Goal: Information Seeking & Learning: Learn about a topic

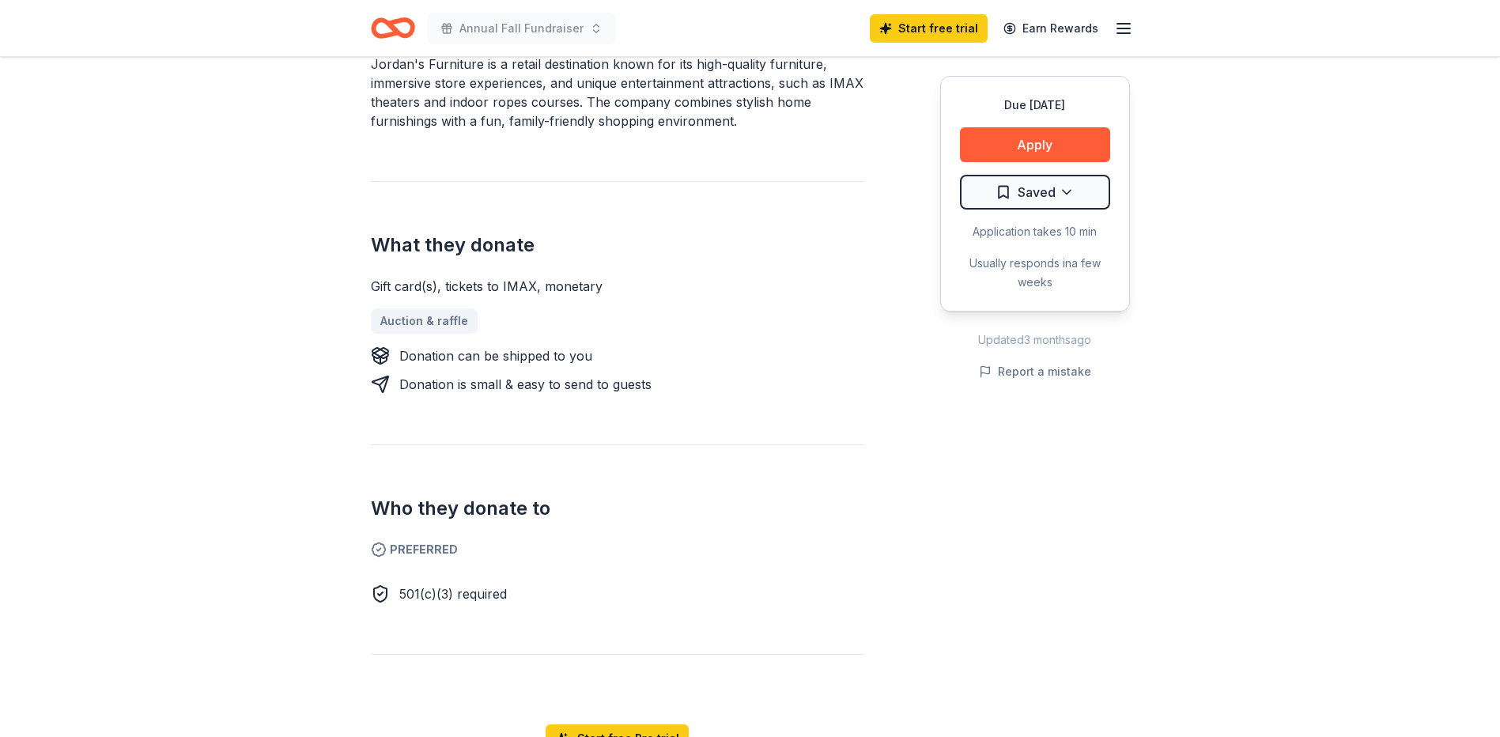
scroll to position [554, 0]
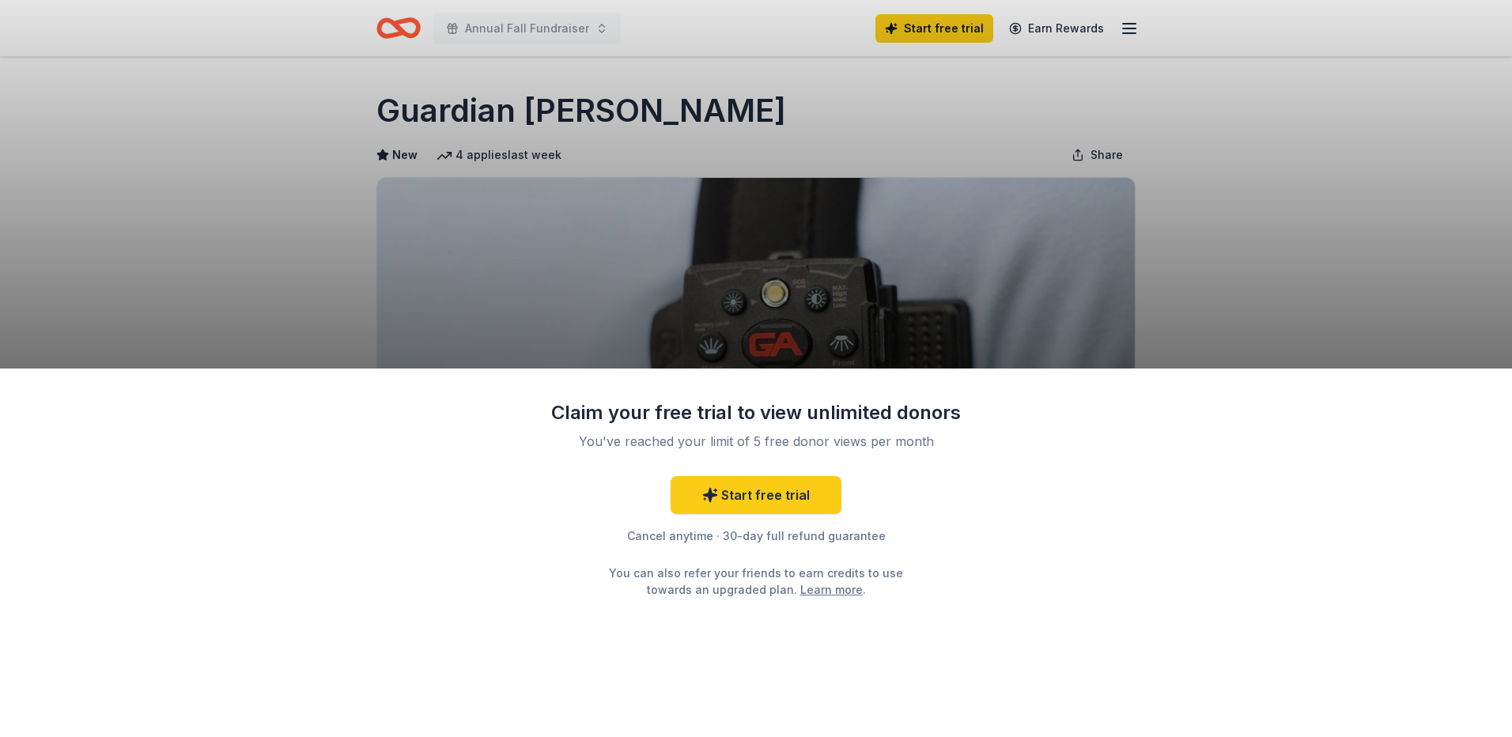
click at [1311, 297] on div "Claim your free trial to view unlimited donors You've reached your limit of 5 f…" at bounding box center [756, 368] width 1512 height 737
click at [1494, 397] on div "Claim your free trial to view unlimited donors You've reached your limit of 5 f…" at bounding box center [756, 553] width 1512 height 369
click at [447, 188] on div "Claim your free trial to view unlimited donors You've reached your limit of 5 f…" at bounding box center [756, 368] width 1512 height 737
click at [665, 645] on div "Claim your free trial to view unlimited donors You've reached your limit of 5 f…" at bounding box center [756, 553] width 1512 height 369
